Goal: Information Seeking & Learning: Learn about a topic

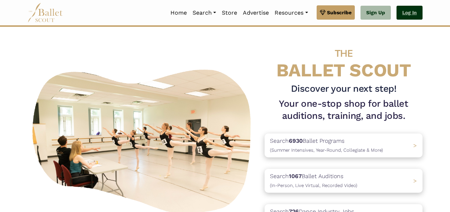
click at [411, 12] on link "Log In" at bounding box center [409, 13] width 26 height 14
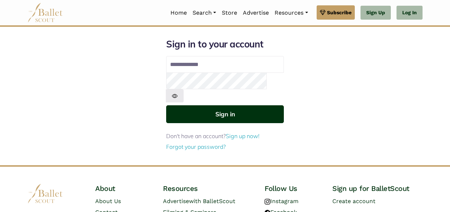
type input "**********"
click at [227, 105] on button "Sign in" at bounding box center [225, 113] width 118 height 17
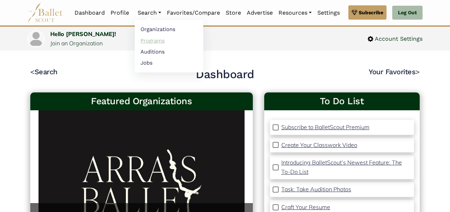
click at [148, 42] on link "Programs" at bounding box center [169, 40] width 68 height 11
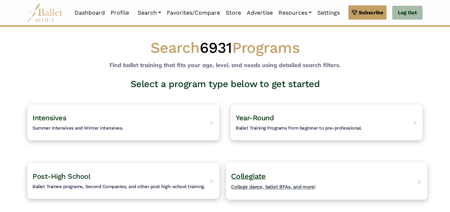
click at [266, 181] on h4 "Collegiate College dance, ballet BFAs, and more!" at bounding box center [273, 181] width 85 height 20
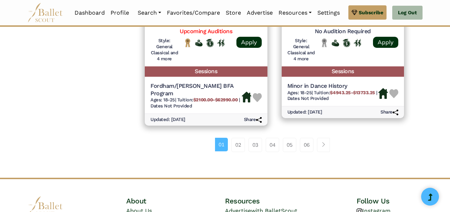
scroll to position [1072, 0]
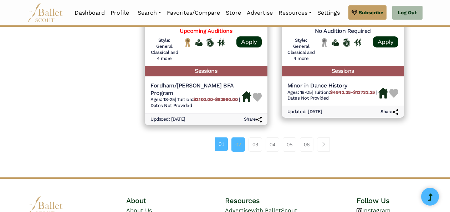
click at [240, 137] on link "02" at bounding box center [238, 144] width 14 height 14
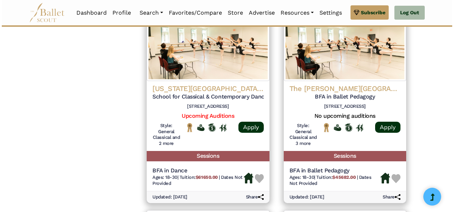
scroll to position [754, 0]
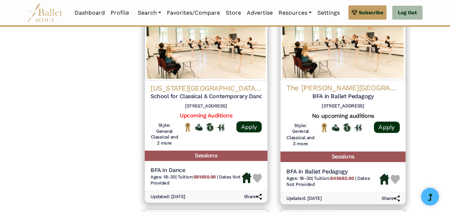
click at [331, 155] on h5 "Sessions" at bounding box center [342, 157] width 125 height 10
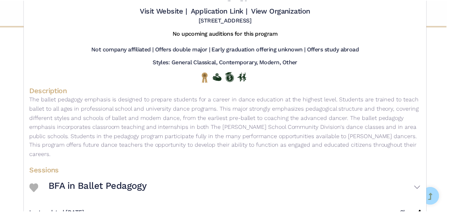
scroll to position [0, 0]
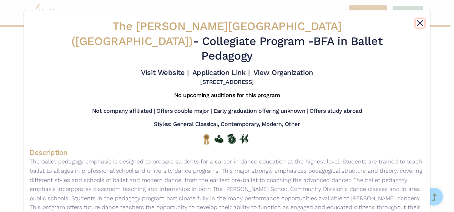
click at [415, 20] on button "Close" at bounding box center [419, 23] width 9 height 9
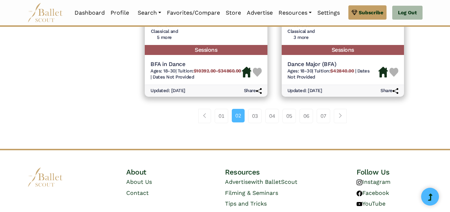
scroll to position [1064, 0]
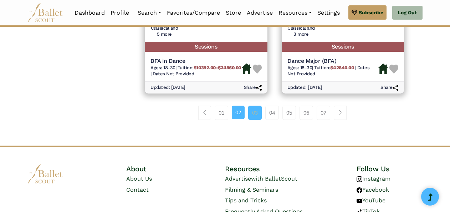
click at [257, 119] on link "03" at bounding box center [255, 113] width 14 height 14
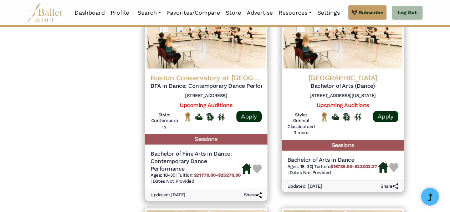
scroll to position [771, 0]
